Goal: Task Accomplishment & Management: Complete application form

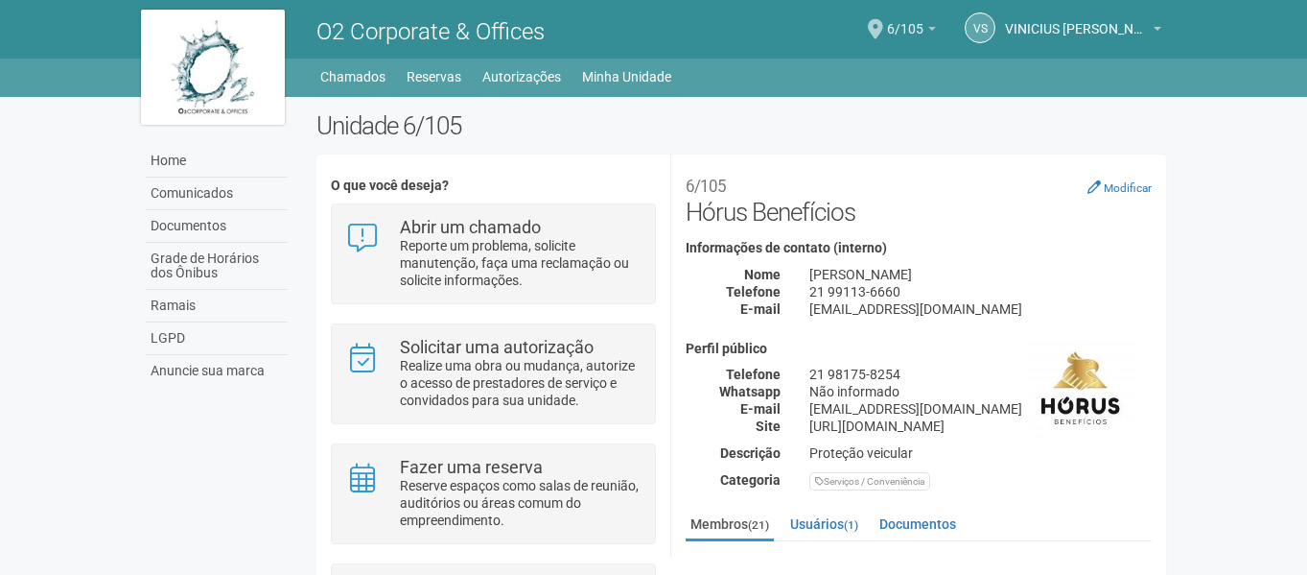
click at [930, 31] on b at bounding box center [932, 29] width 8 height 4
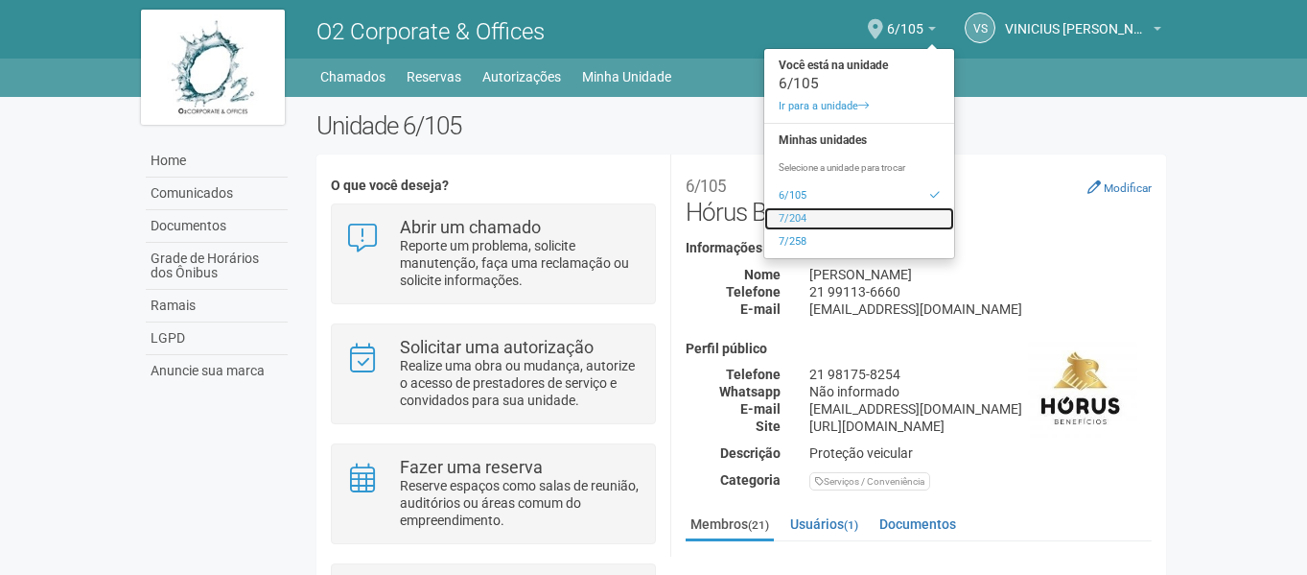
click at [829, 220] on link "7/204" at bounding box center [859, 218] width 190 height 23
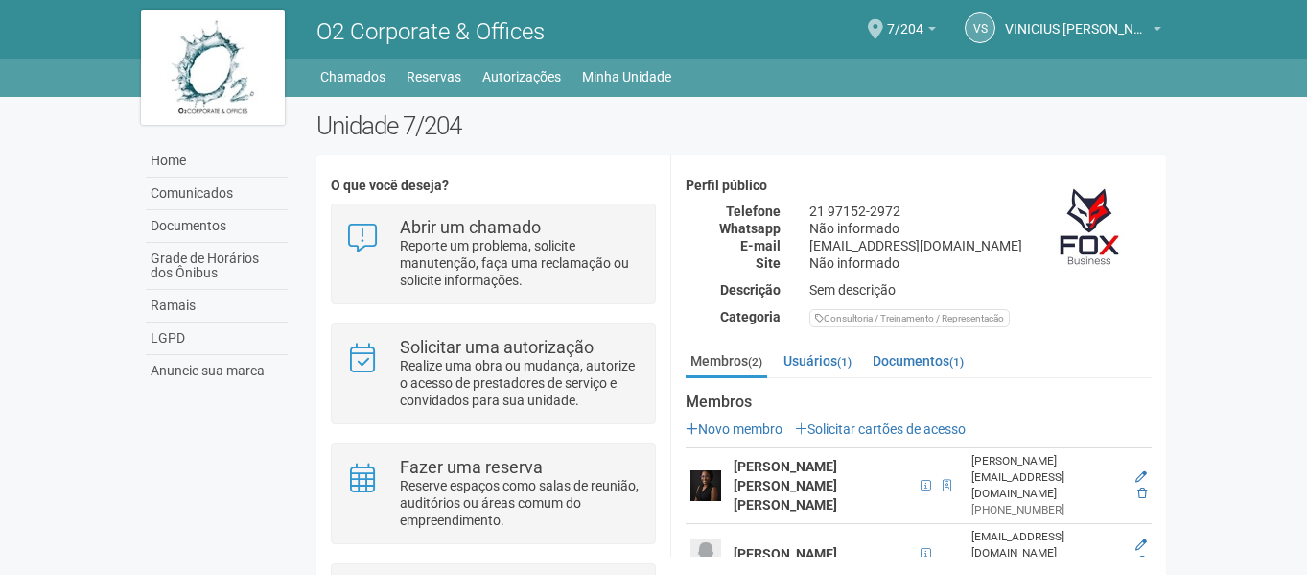
scroll to position [146, 0]
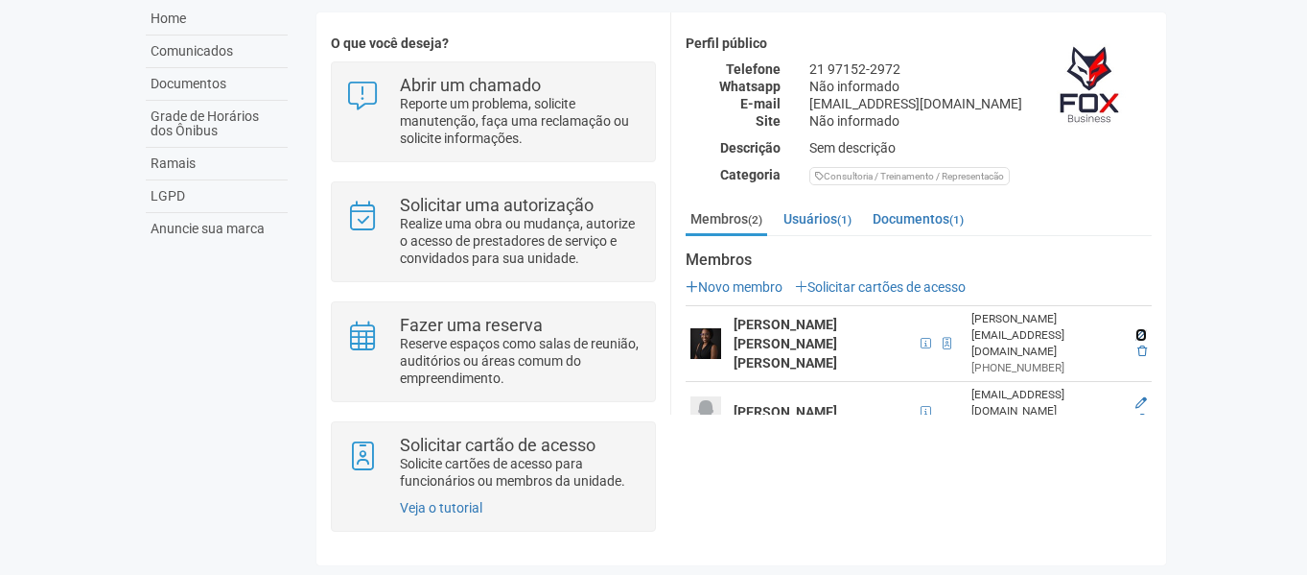
click at [1136, 329] on icon at bounding box center [1142, 335] width 12 height 12
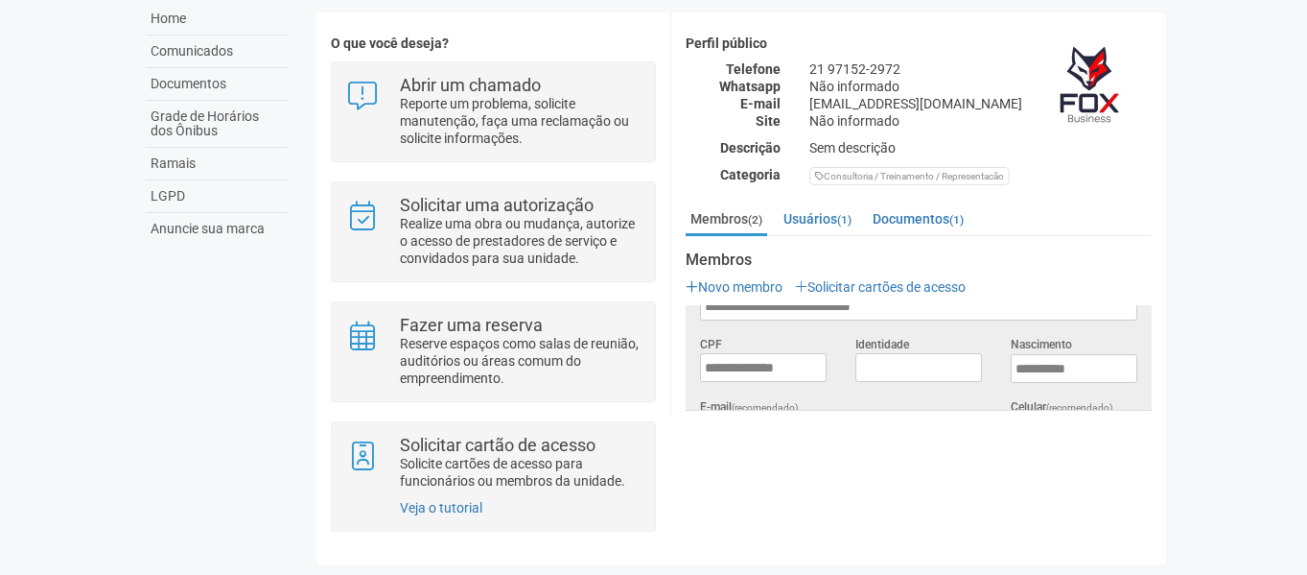
scroll to position [0, 0]
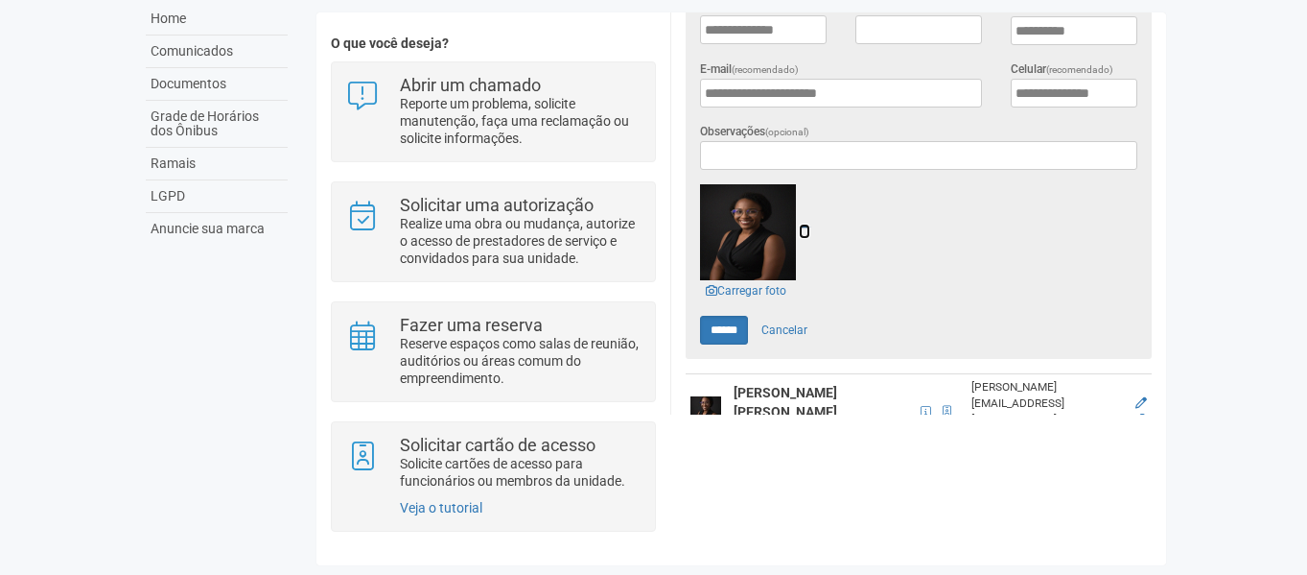
click at [804, 226] on icon at bounding box center [805, 230] width 12 height 13
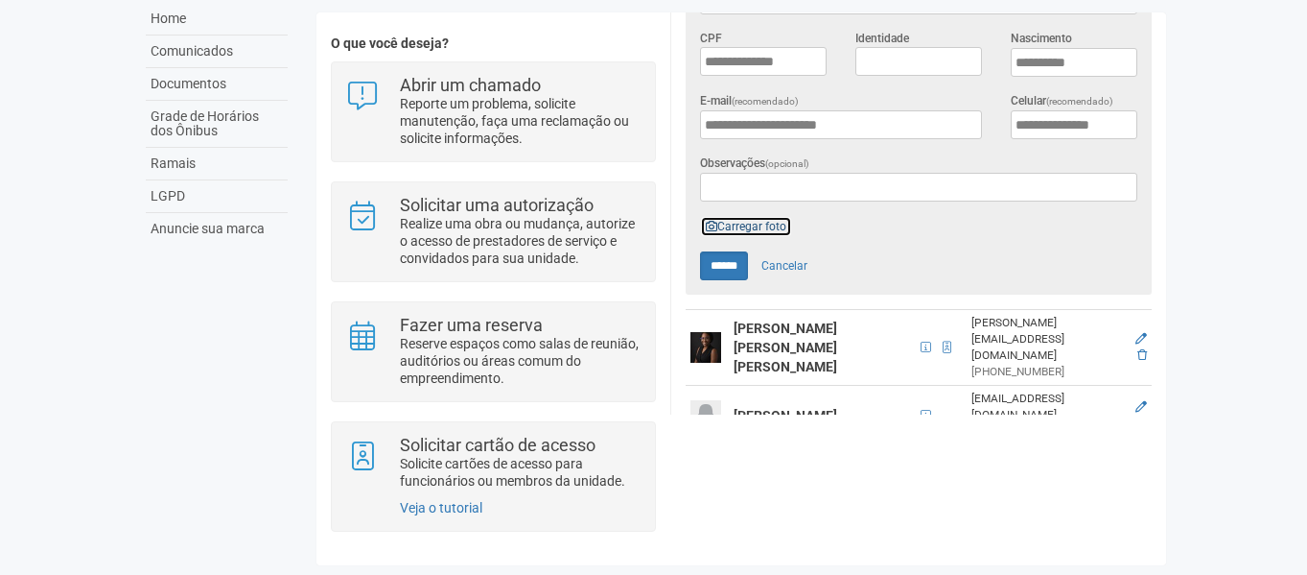
click at [757, 222] on link "Carregar foto" at bounding box center [746, 226] width 92 height 21
click at [1136, 333] on icon at bounding box center [1142, 339] width 12 height 12
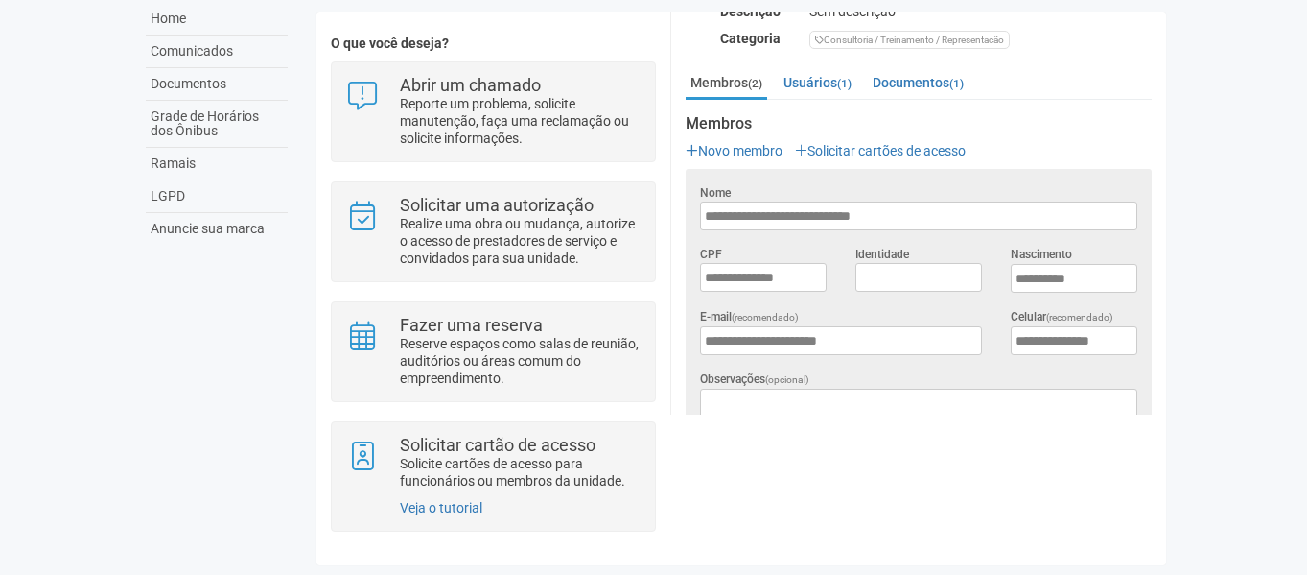
scroll to position [587, 0]
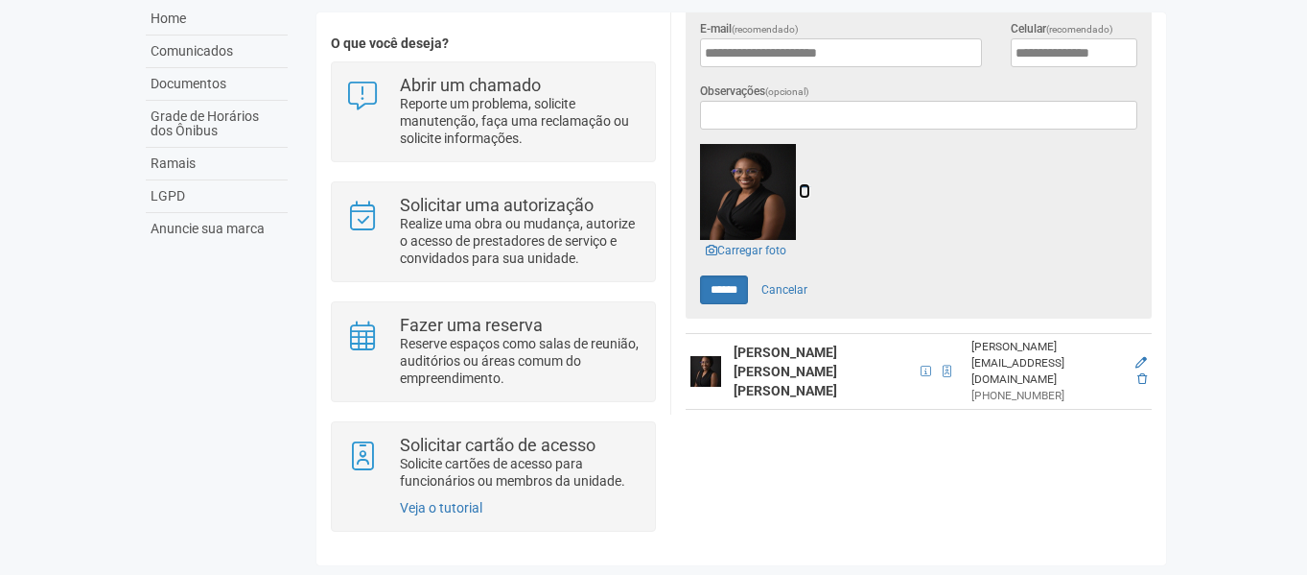
click at [810, 184] on icon at bounding box center [805, 190] width 12 height 13
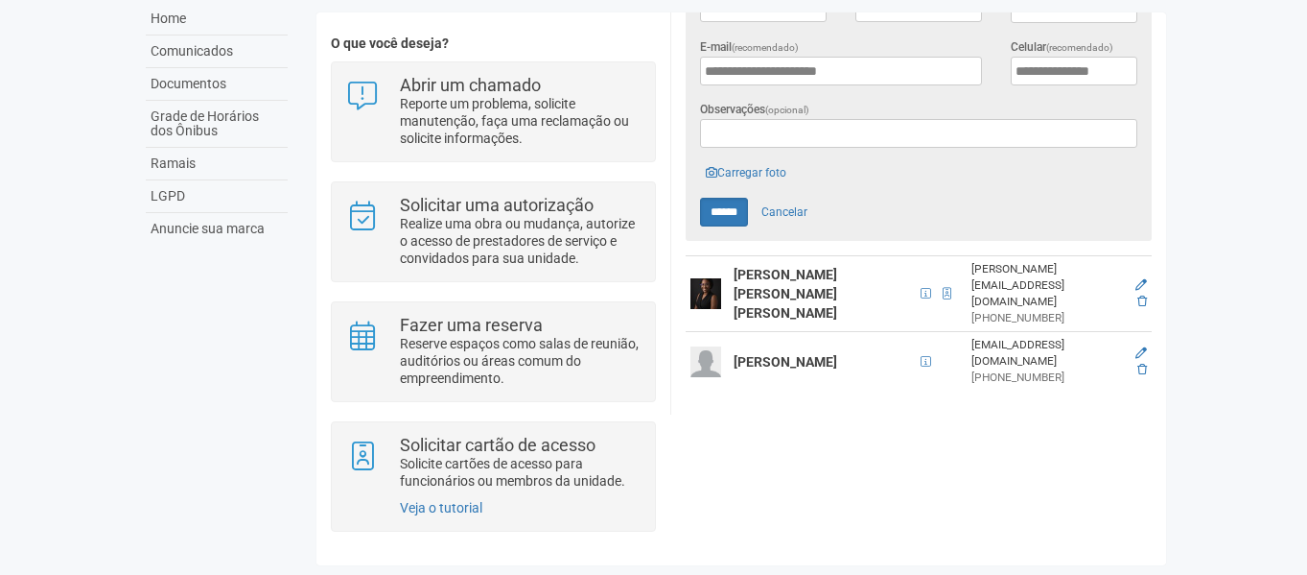
scroll to position [515, 0]
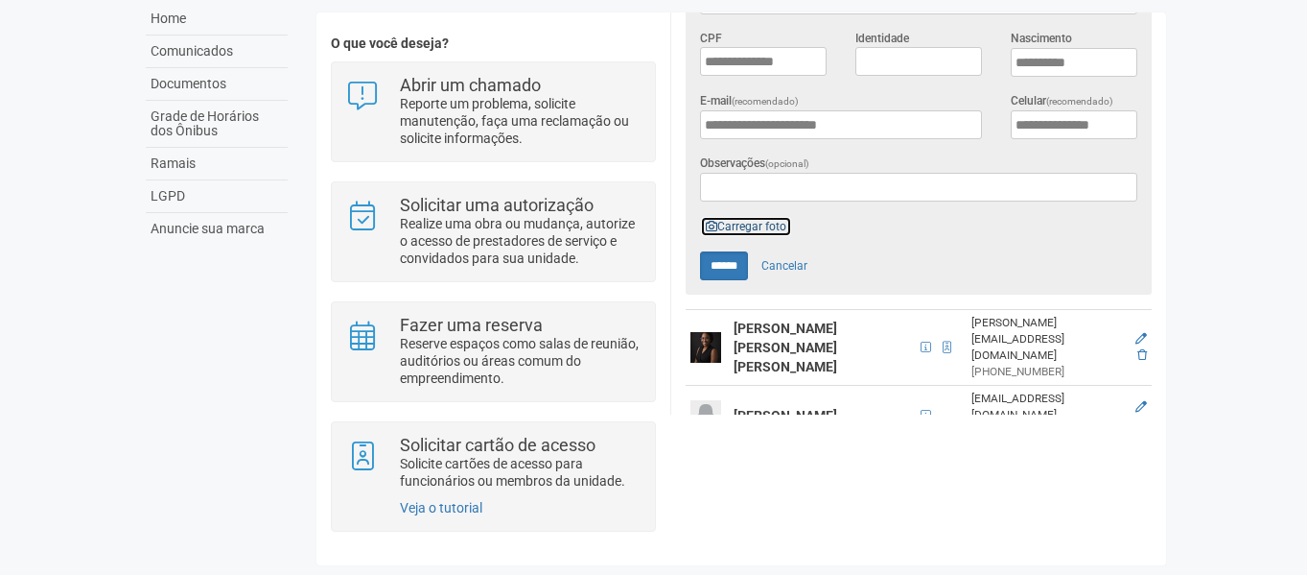
click at [738, 222] on link "Carregar foto" at bounding box center [746, 226] width 92 height 21
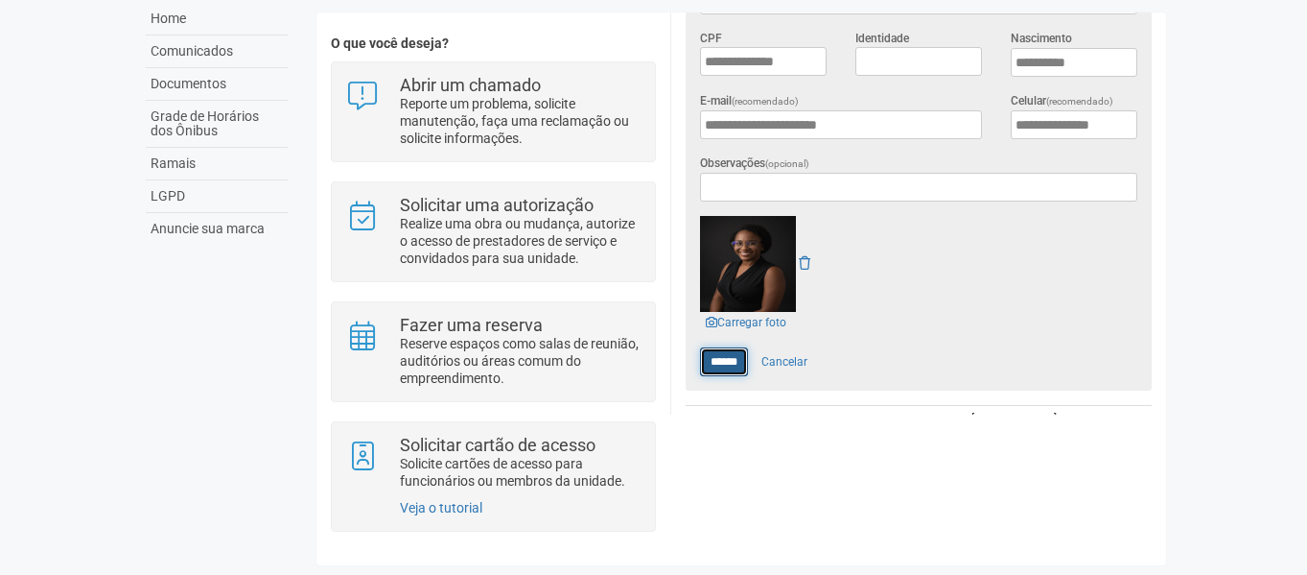
click at [720, 354] on input "******" at bounding box center [724, 361] width 48 height 29
type input "******"
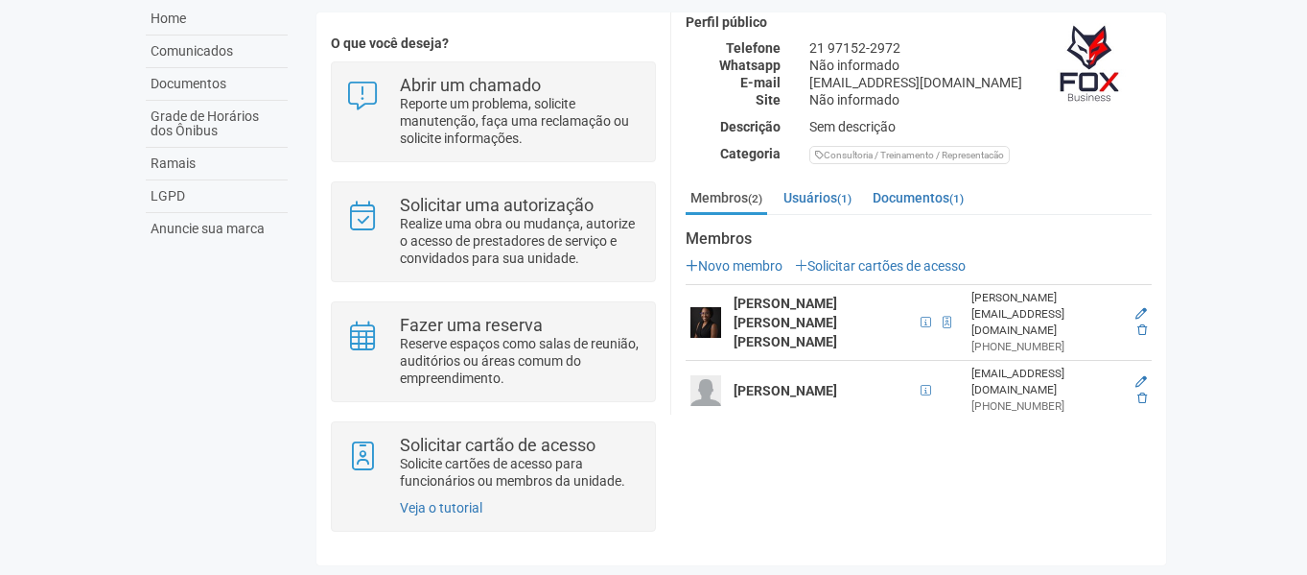
scroll to position [163, 0]
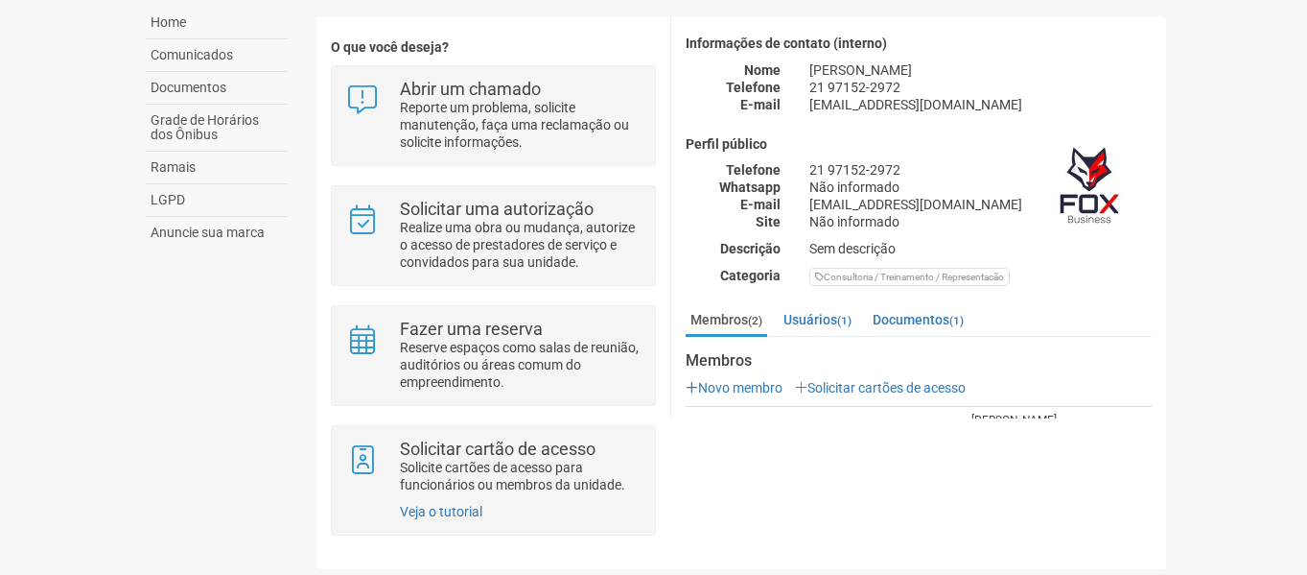
scroll to position [96, 0]
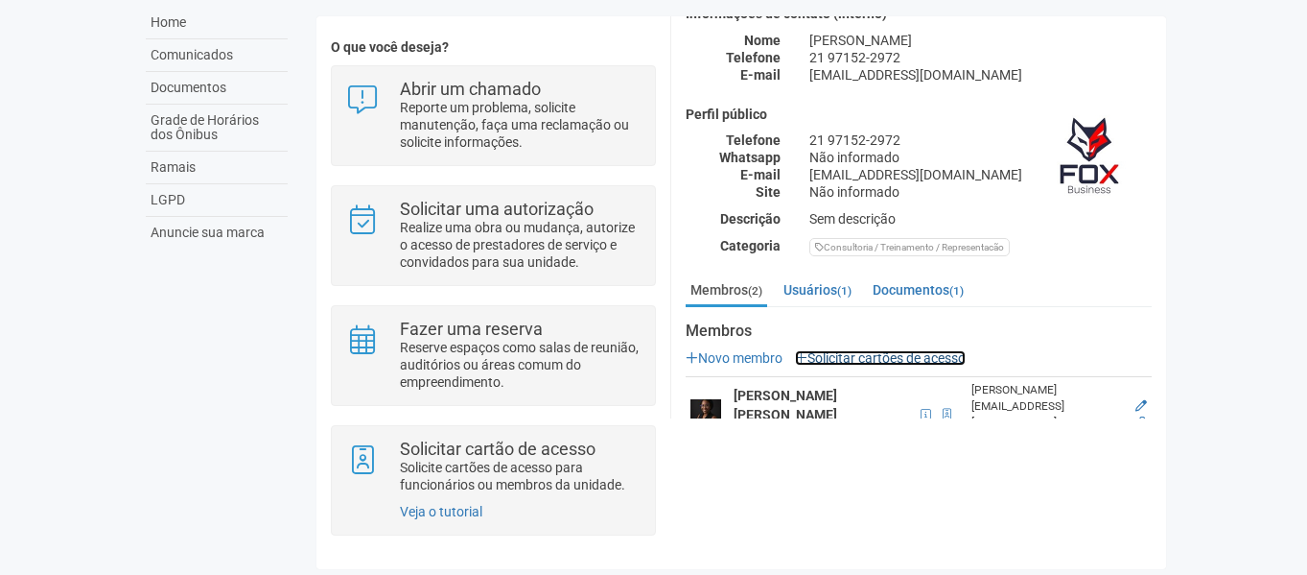
click at [932, 357] on link "Solicitar cartões de acesso" at bounding box center [880, 357] width 171 height 15
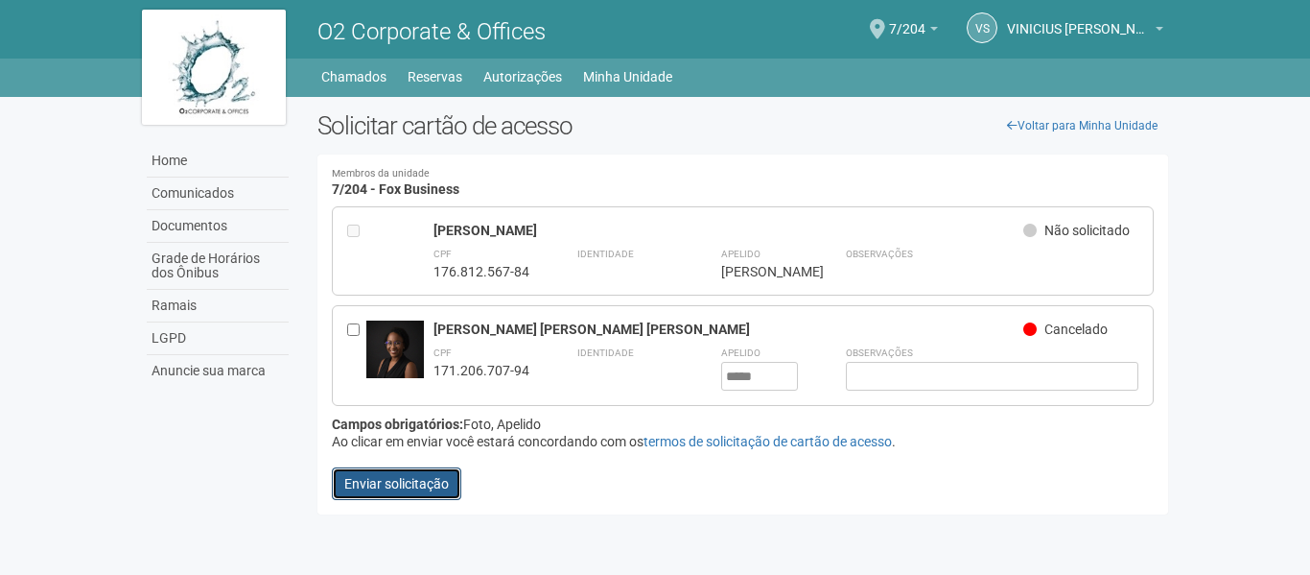
click at [371, 482] on button "Enviar solicitação" at bounding box center [396, 483] width 129 height 33
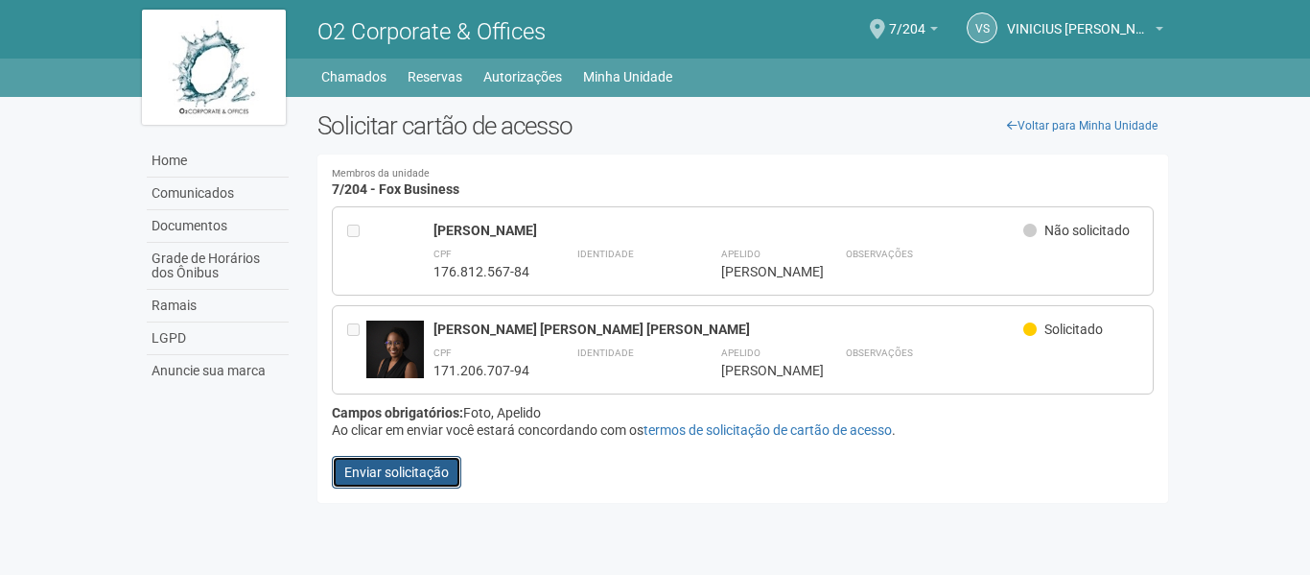
click at [413, 469] on button "Enviar solicitação" at bounding box center [396, 472] width 129 height 33
click at [400, 473] on button "Enviar solicitação" at bounding box center [396, 472] width 129 height 33
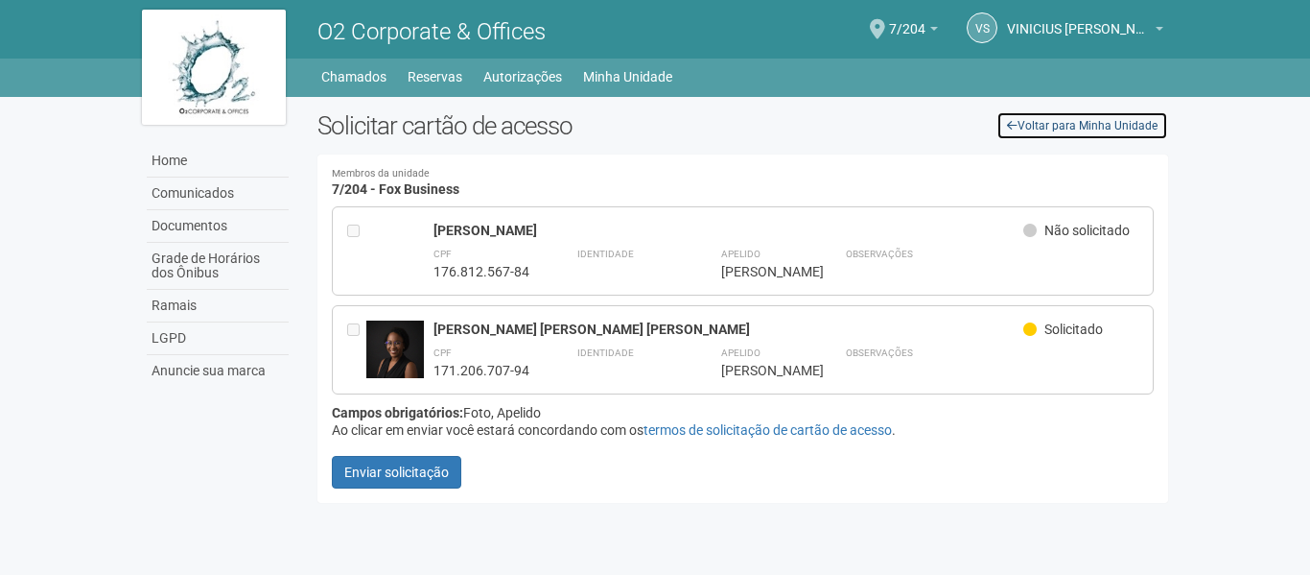
click at [1092, 127] on link "Voltar para Minha Unidade" at bounding box center [1083, 125] width 172 height 29
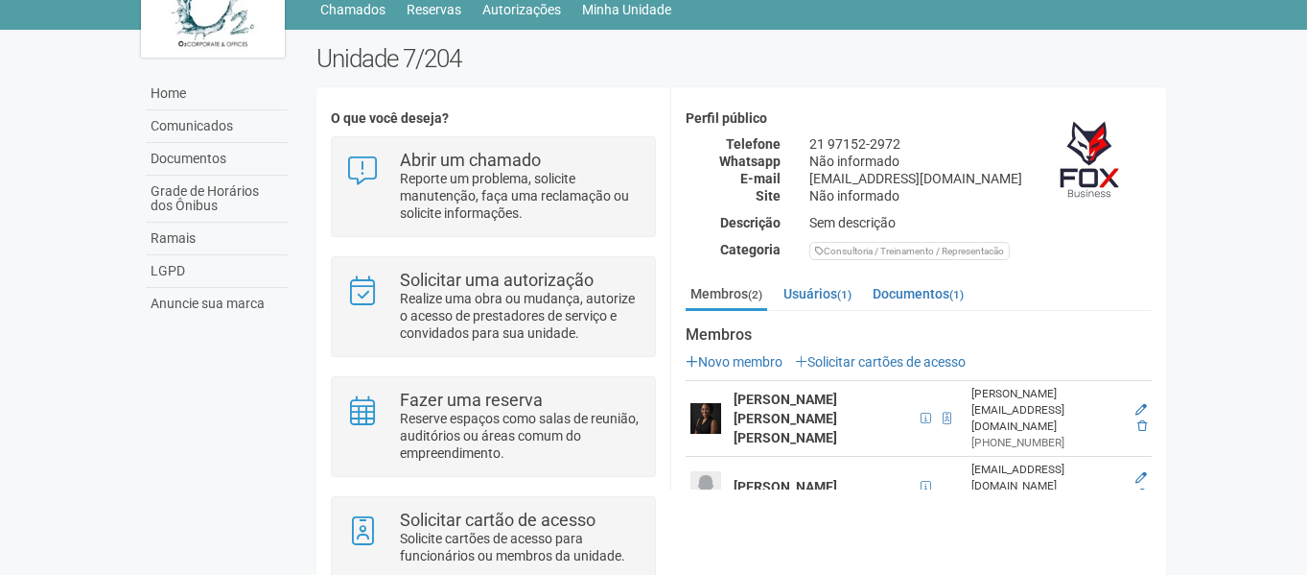
scroll to position [96, 0]
